Goal: Information Seeking & Learning: Learn about a topic

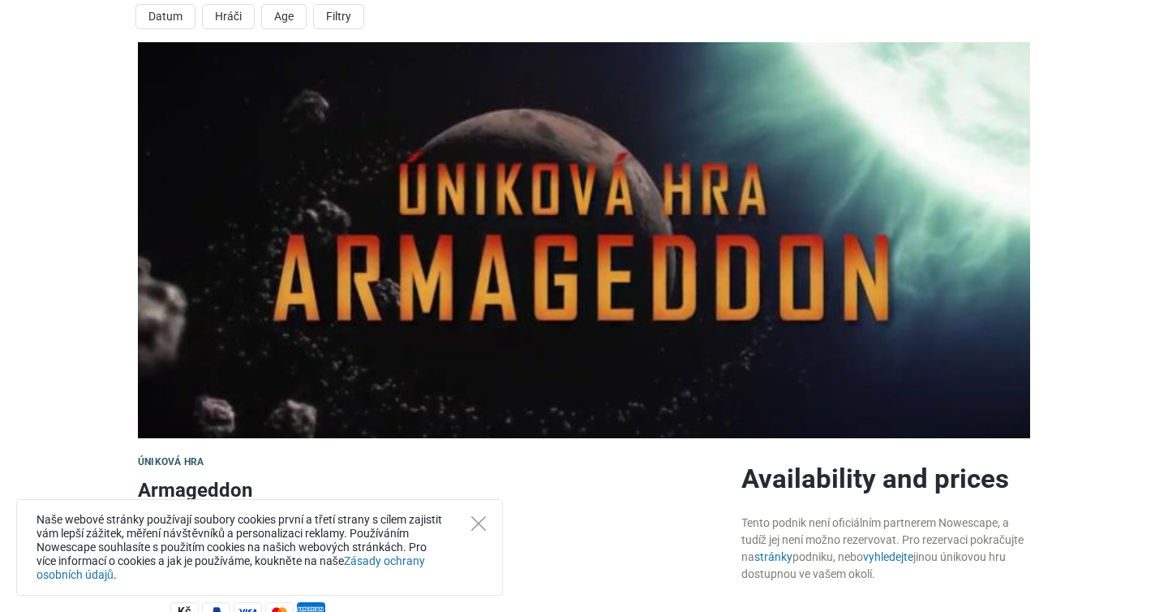
scroll to position [68, 0]
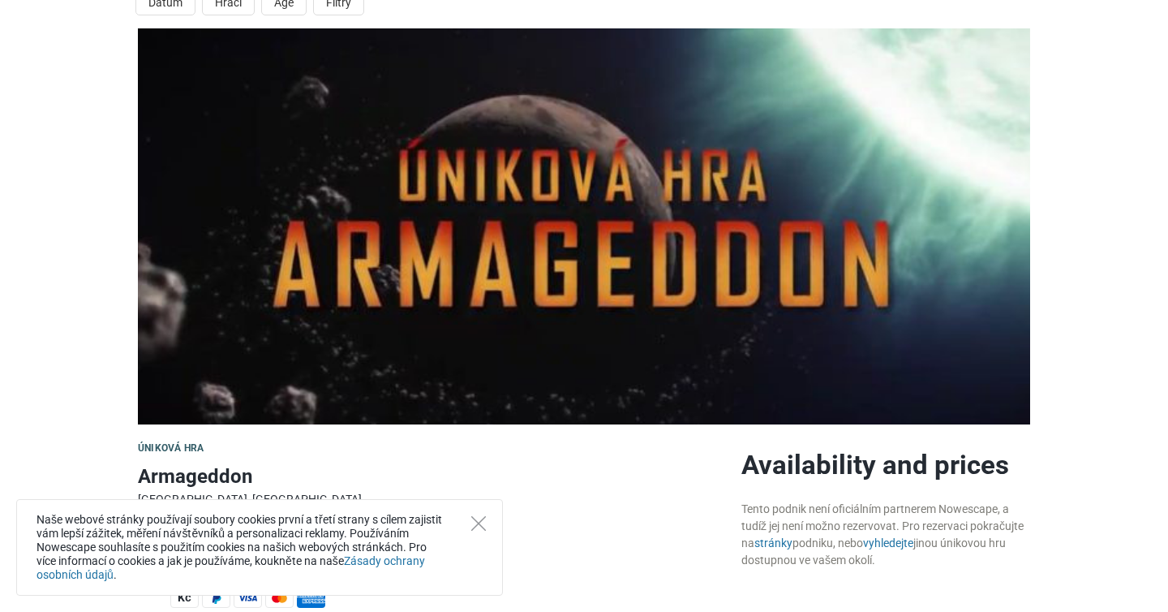
click at [476, 531] on div "Naše webové stránky používají soubory cookies první a třetí strany s cílem zaji…" at bounding box center [259, 547] width 487 height 97
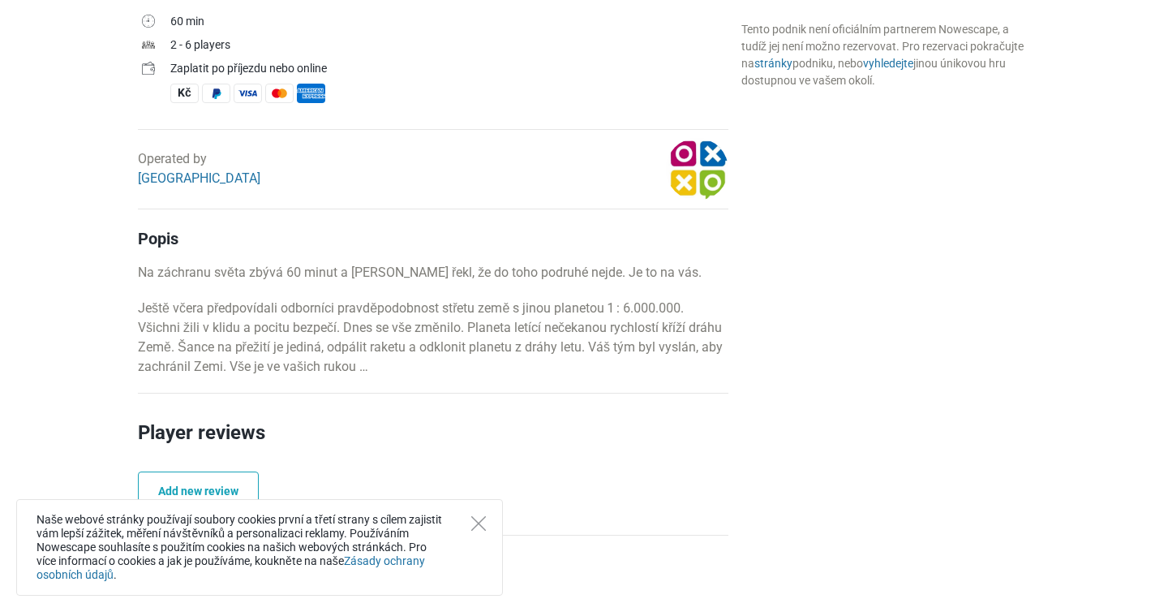
scroll to position [588, 0]
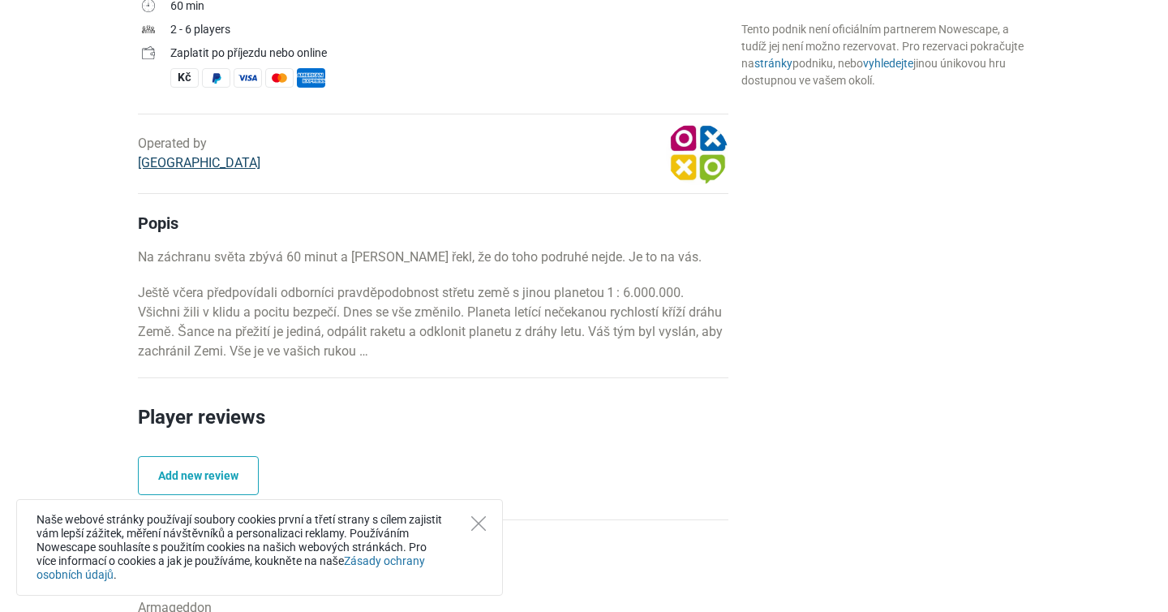
click at [174, 164] on link "[GEOGRAPHIC_DATA]" at bounding box center [199, 162] width 122 height 15
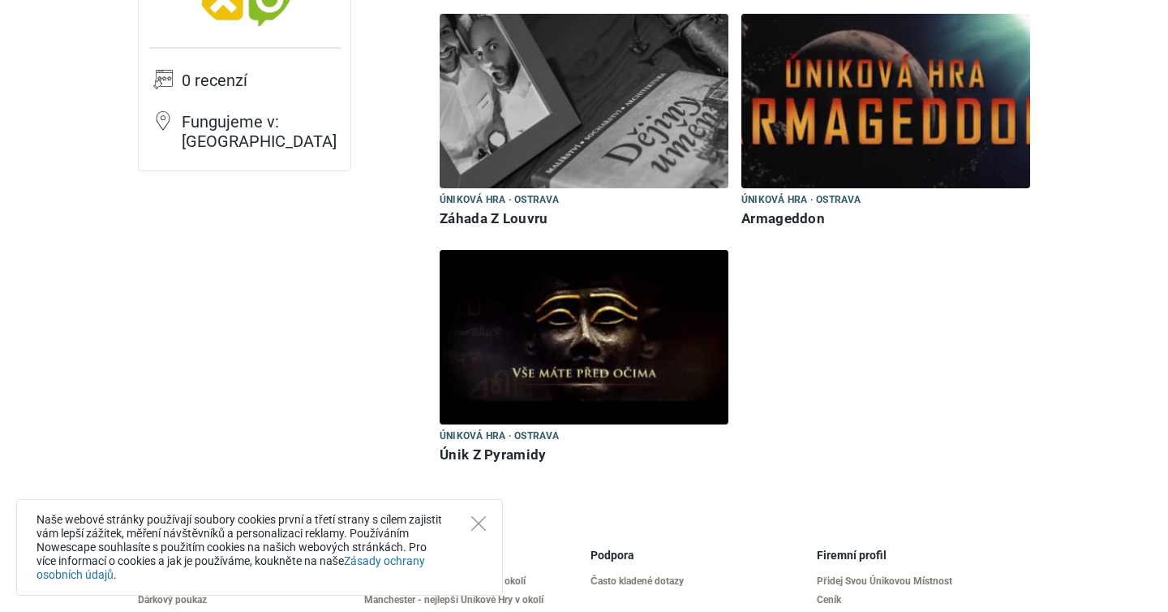
scroll to position [210, 0]
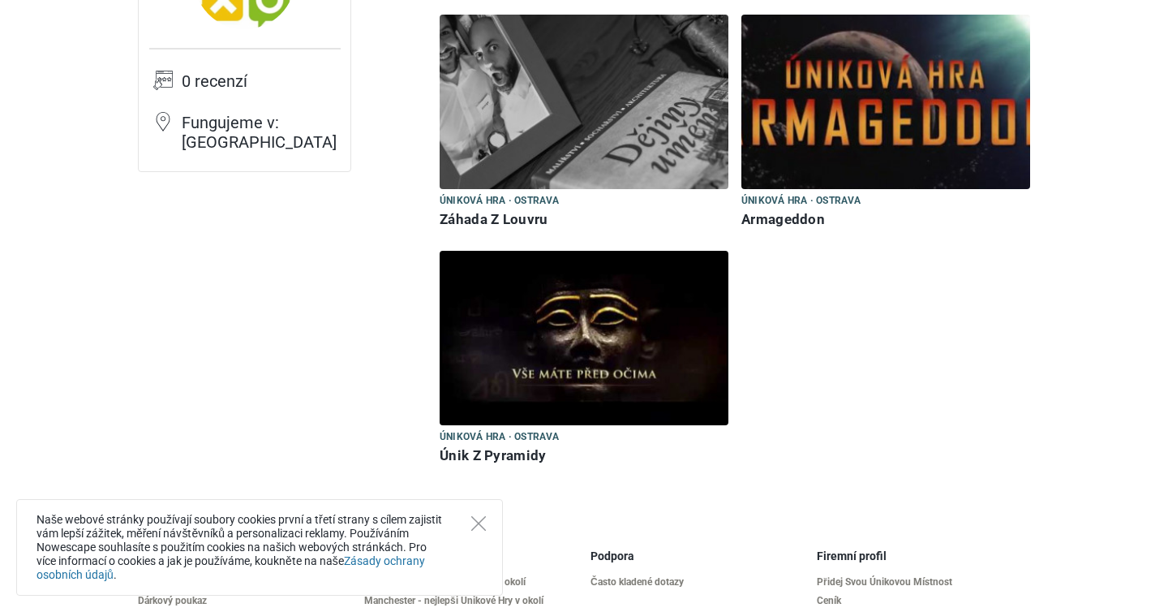
click at [581, 322] on img at bounding box center [584, 338] width 289 height 174
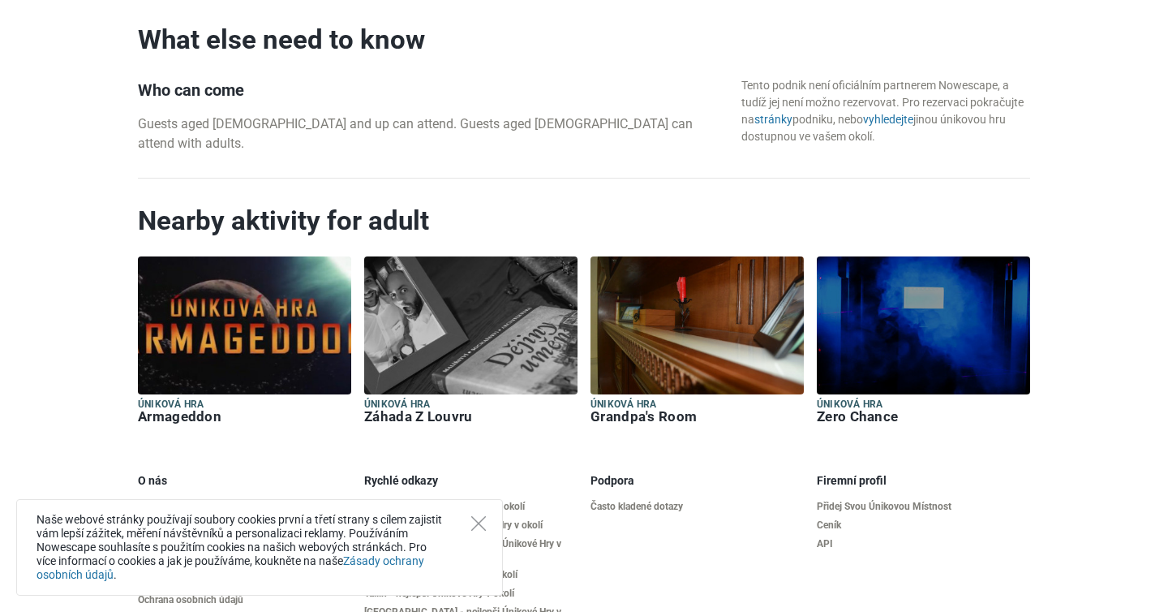
scroll to position [1669, 0]
